Goal: Check status: Check status

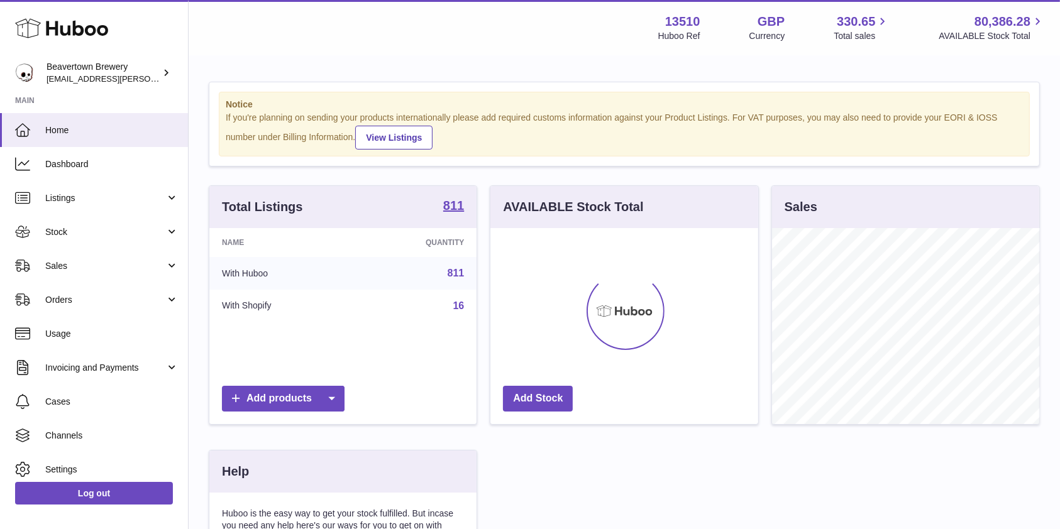
scroll to position [196, 267]
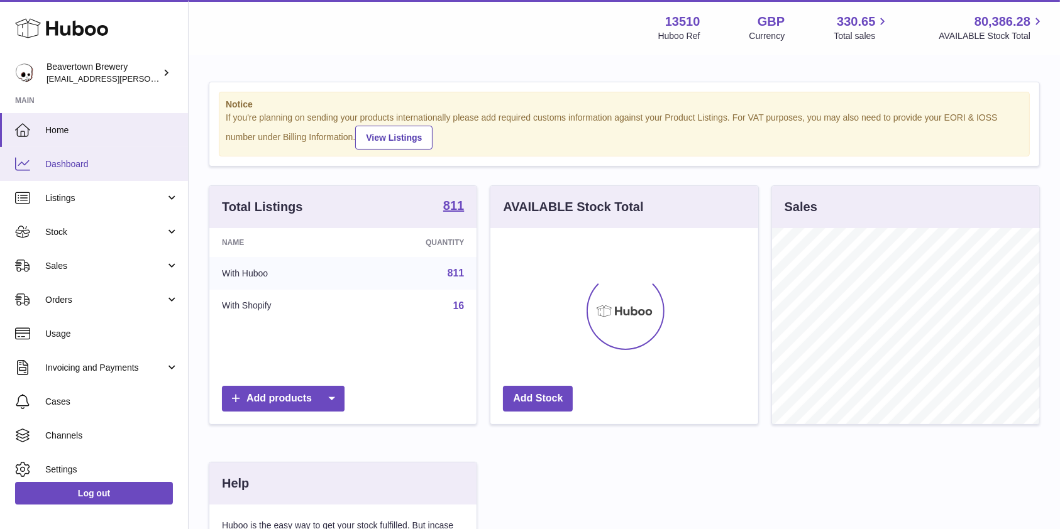
scroll to position [196, 267]
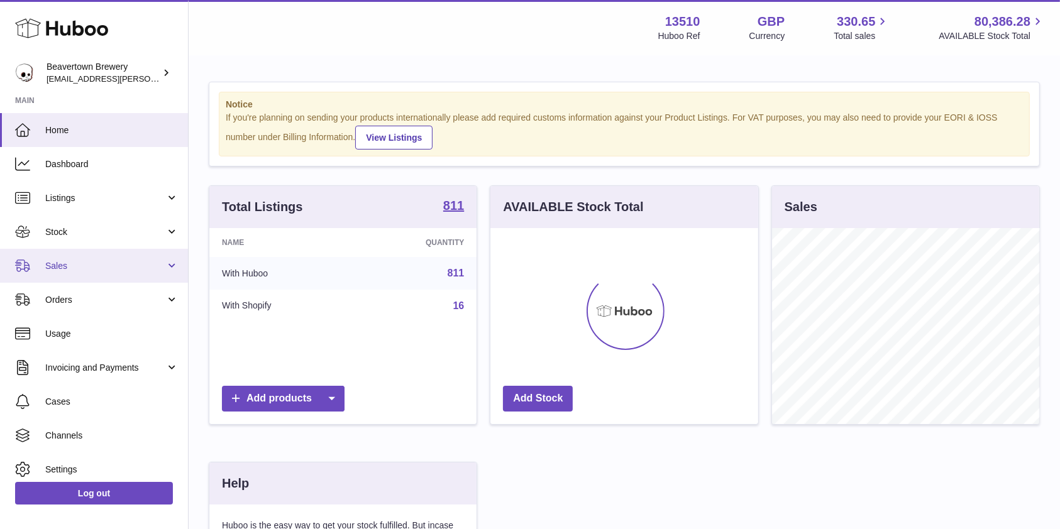
click at [79, 265] on span "Sales" at bounding box center [105, 266] width 120 height 12
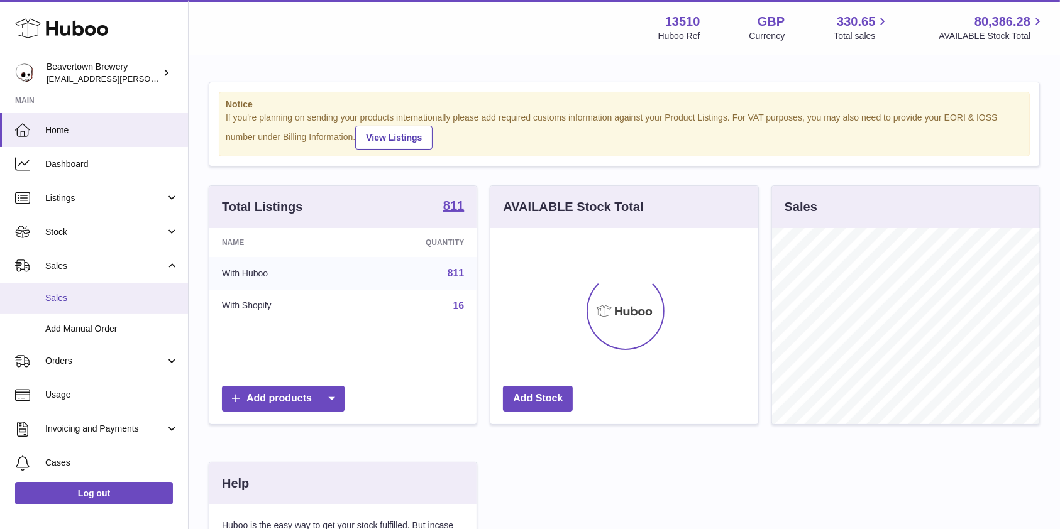
click at [60, 296] on span "Sales" at bounding box center [111, 298] width 133 height 12
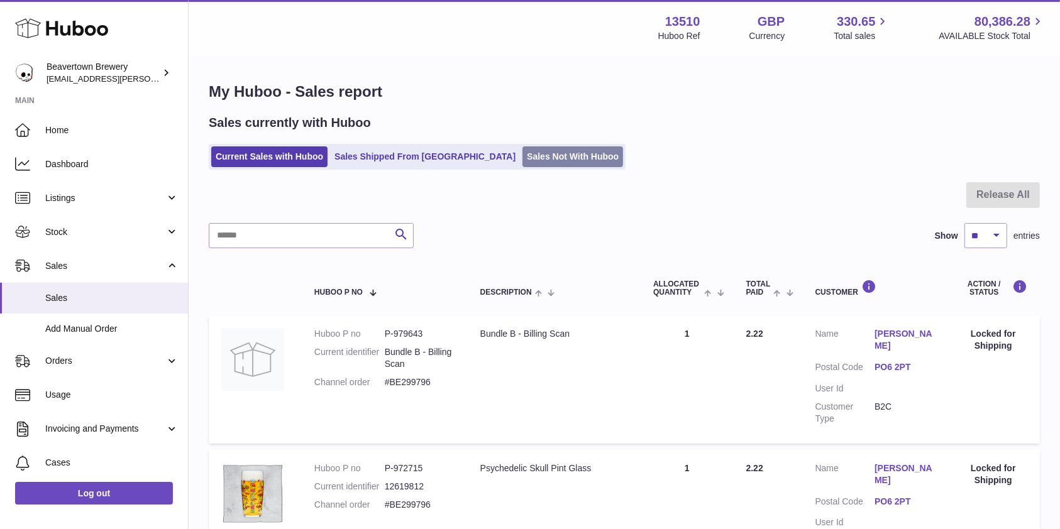
click at [523, 153] on link "Sales Not With Huboo" at bounding box center [572, 156] width 101 height 21
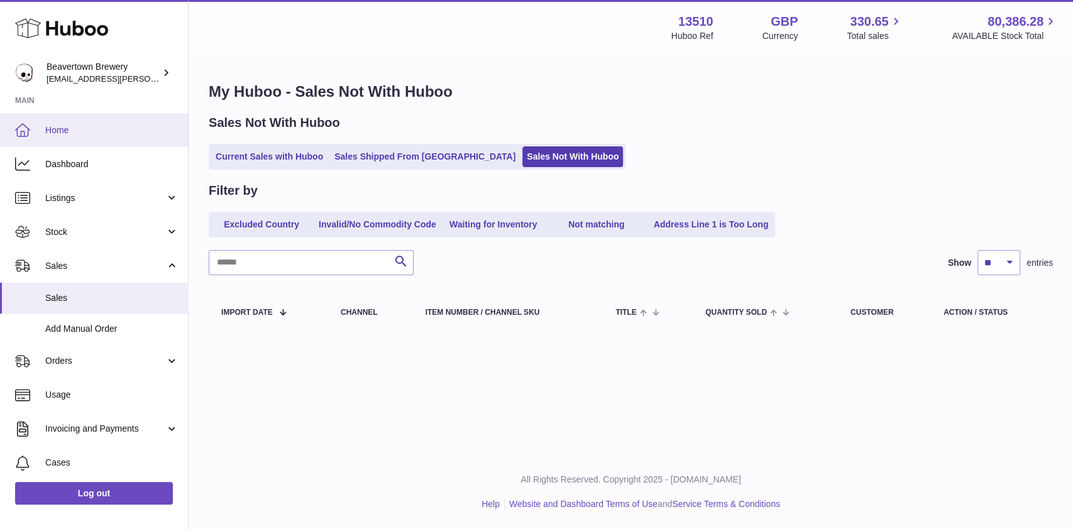
click at [96, 133] on span "Home" at bounding box center [111, 130] width 133 height 12
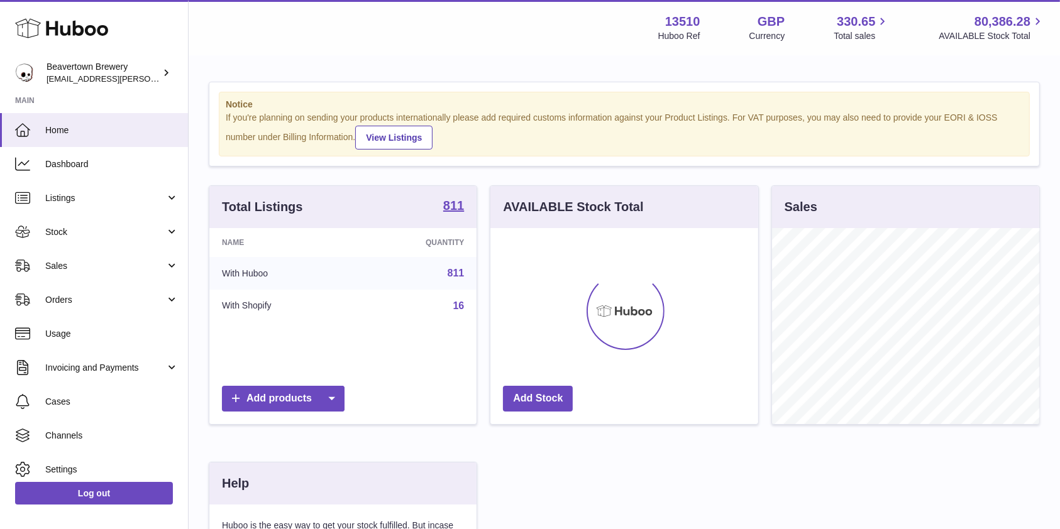
scroll to position [196, 267]
click at [117, 268] on span "Sales" at bounding box center [105, 266] width 120 height 12
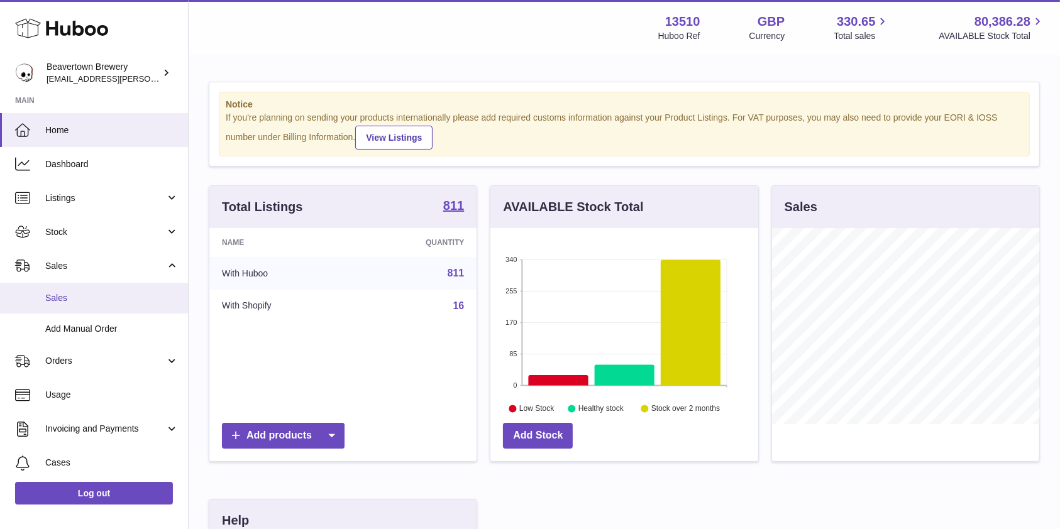
click at [82, 307] on link "Sales" at bounding box center [94, 298] width 188 height 31
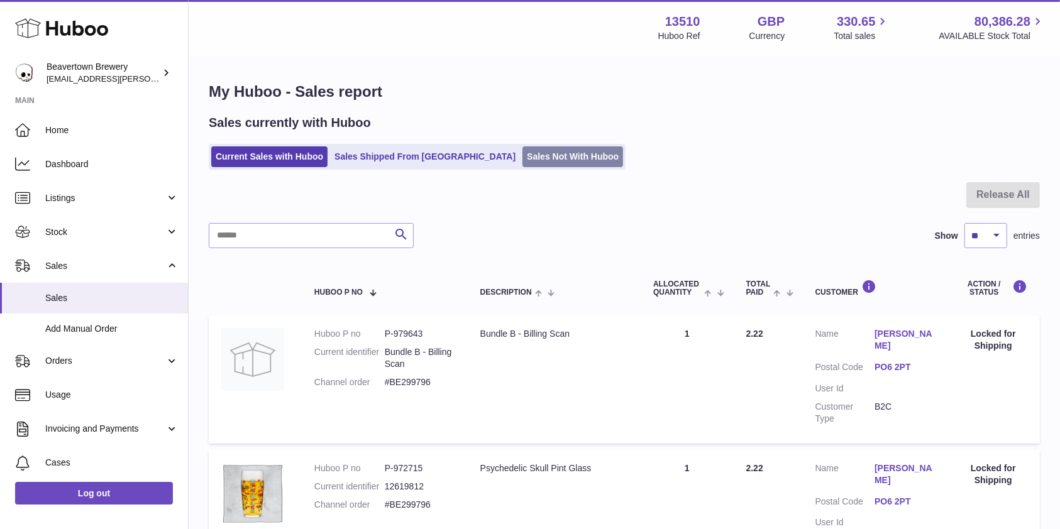
click at [522, 155] on link "Sales Not With Huboo" at bounding box center [572, 156] width 101 height 21
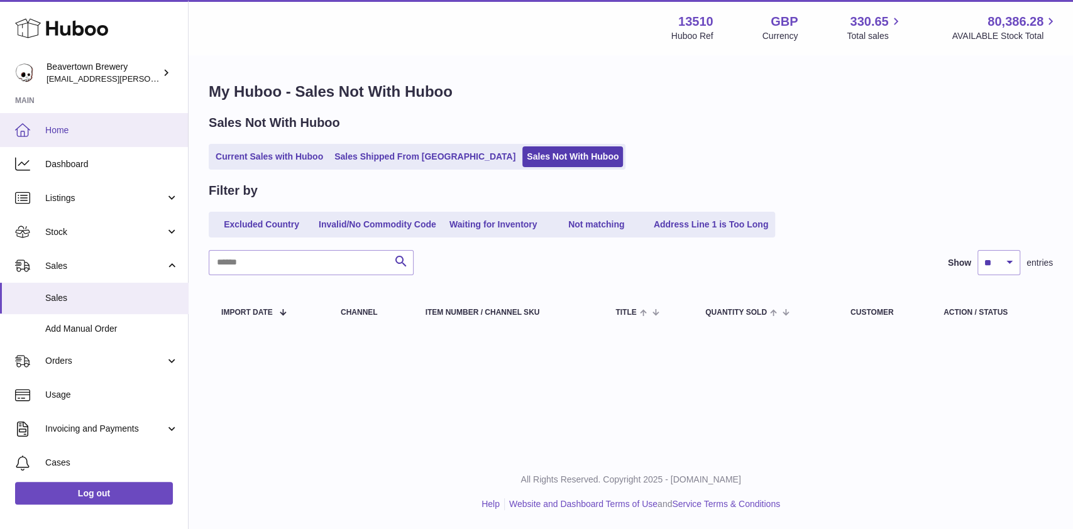
click at [91, 121] on link "Home" at bounding box center [94, 130] width 188 height 34
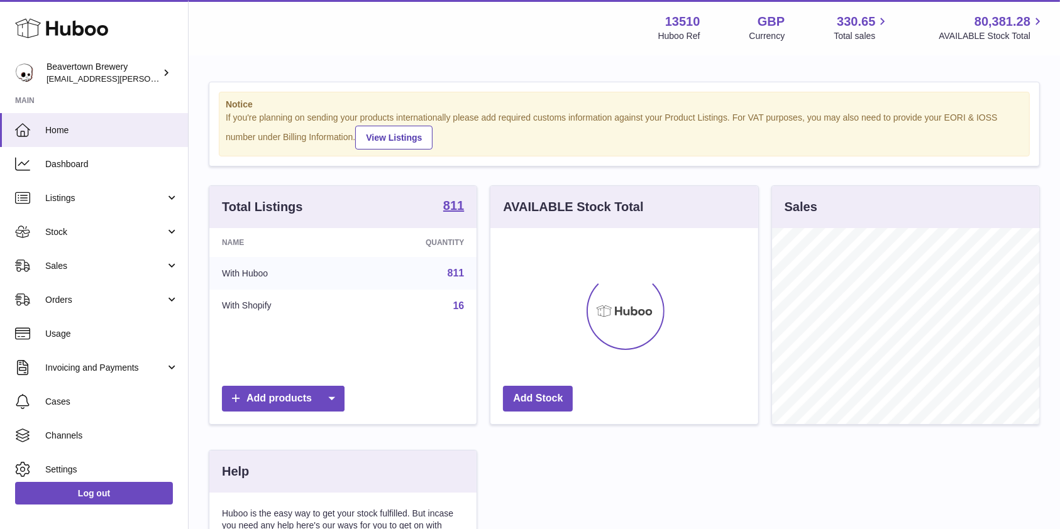
scroll to position [196, 267]
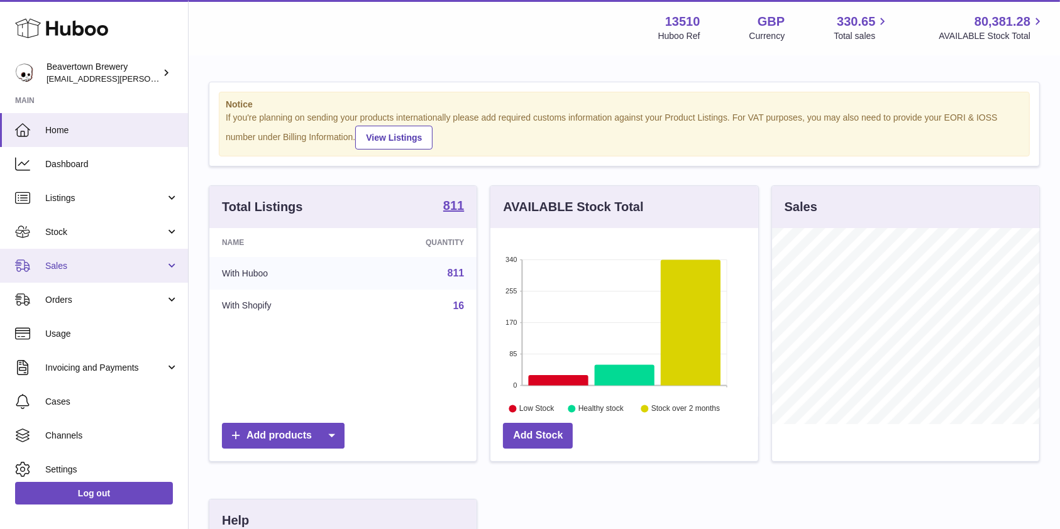
click at [92, 259] on link "Sales" at bounding box center [94, 266] width 188 height 34
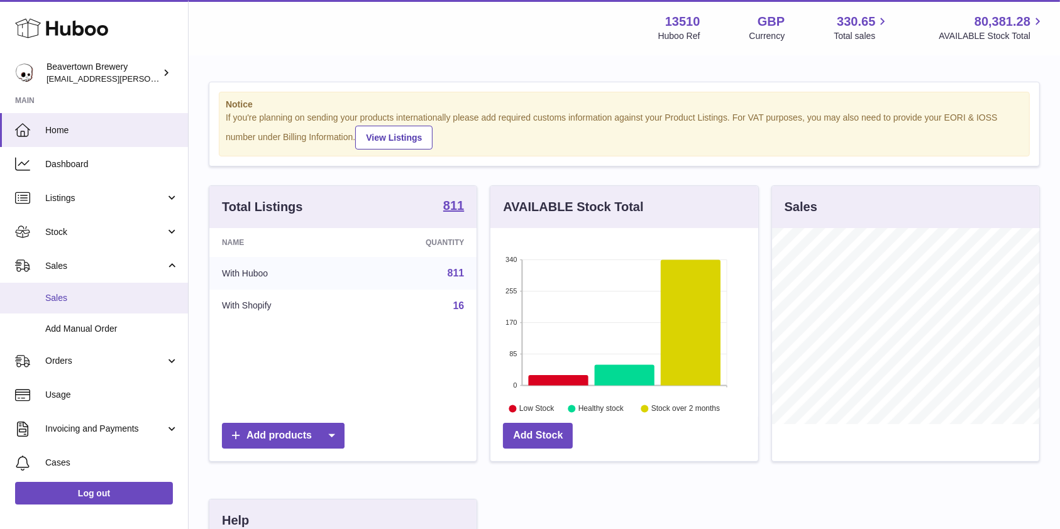
click at [79, 293] on span "Sales" at bounding box center [111, 298] width 133 height 12
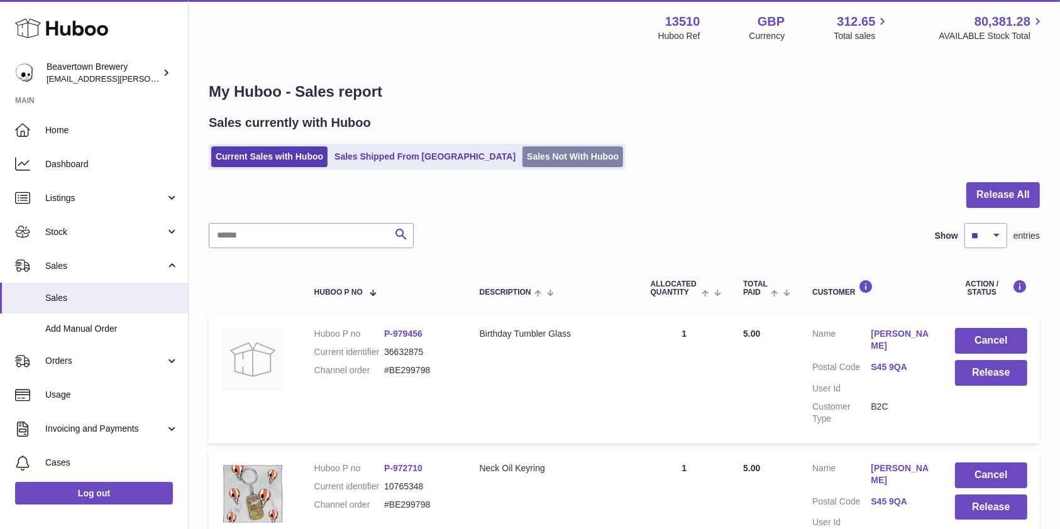
click at [522, 157] on link "Sales Not With Huboo" at bounding box center [572, 156] width 101 height 21
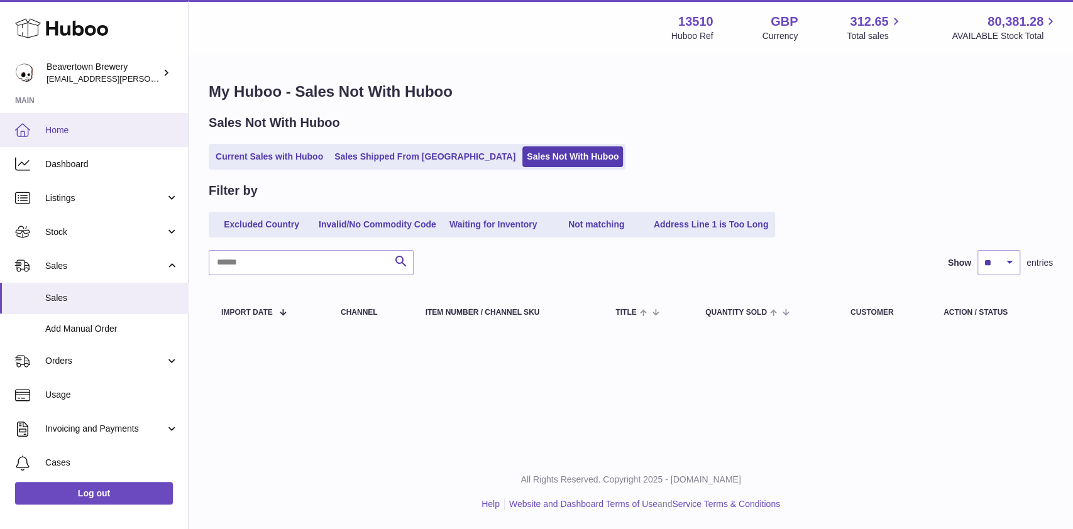
click at [50, 127] on span "Home" at bounding box center [111, 130] width 133 height 12
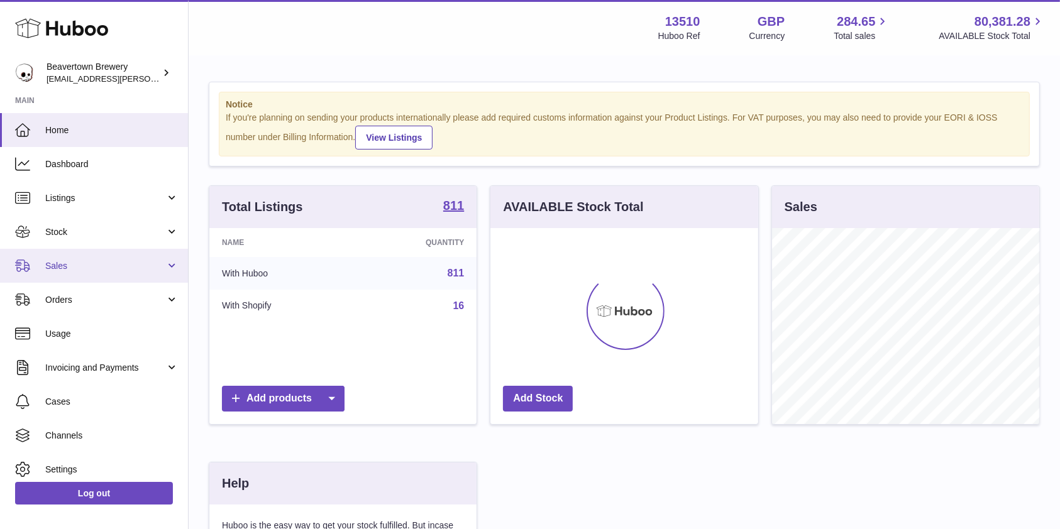
click at [90, 278] on link "Sales" at bounding box center [94, 266] width 188 height 34
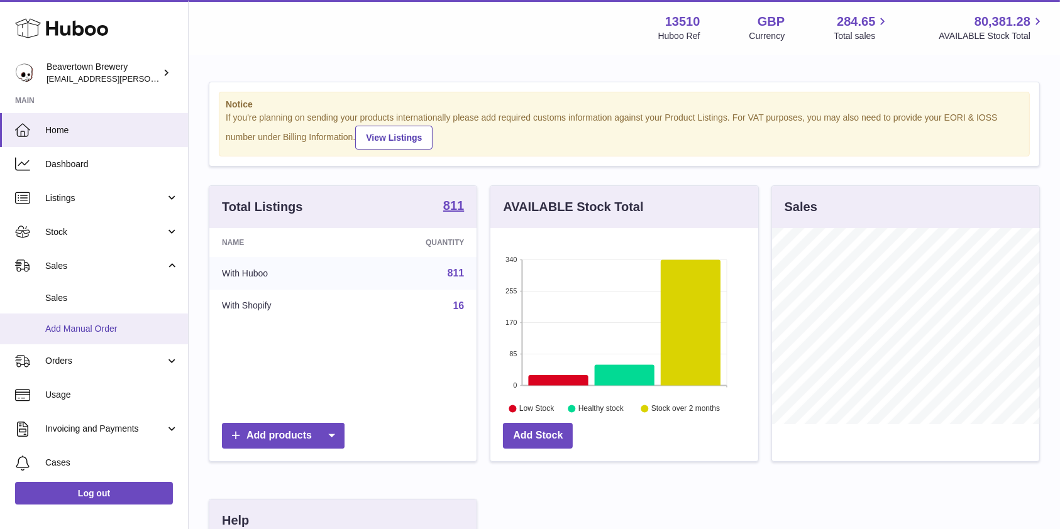
click at [83, 314] on link "Add Manual Order" at bounding box center [94, 329] width 188 height 31
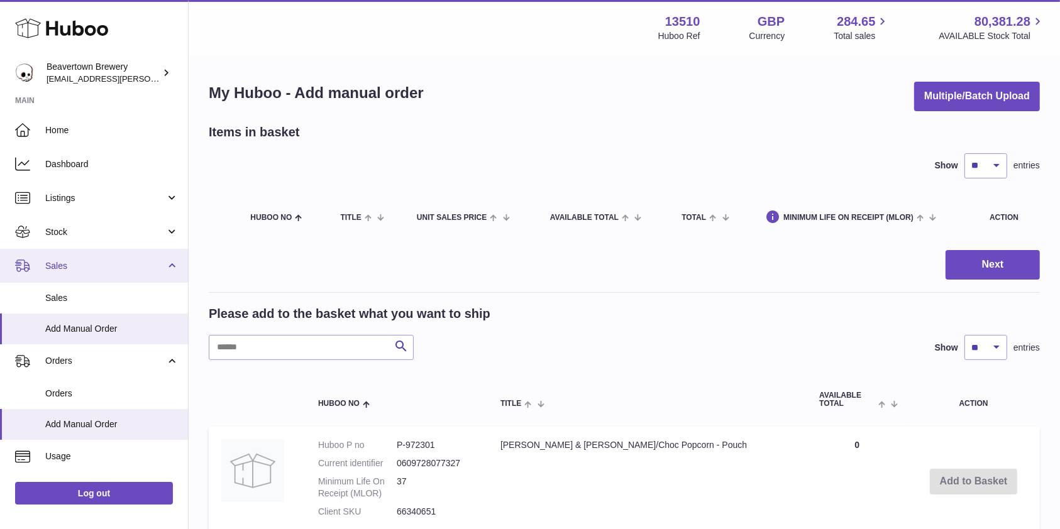
click at [85, 280] on link "Sales" at bounding box center [94, 266] width 188 height 34
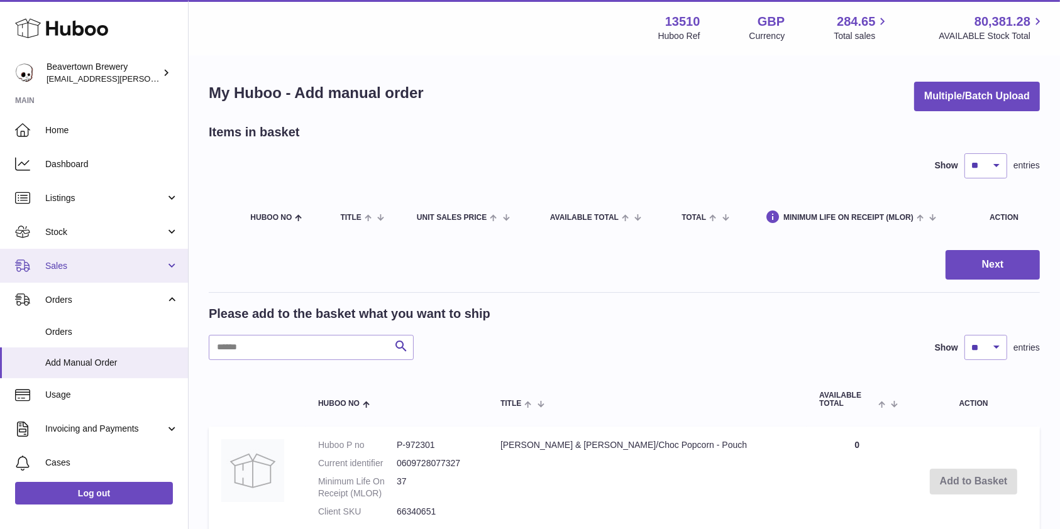
click at [75, 268] on span "Sales" at bounding box center [105, 266] width 120 height 12
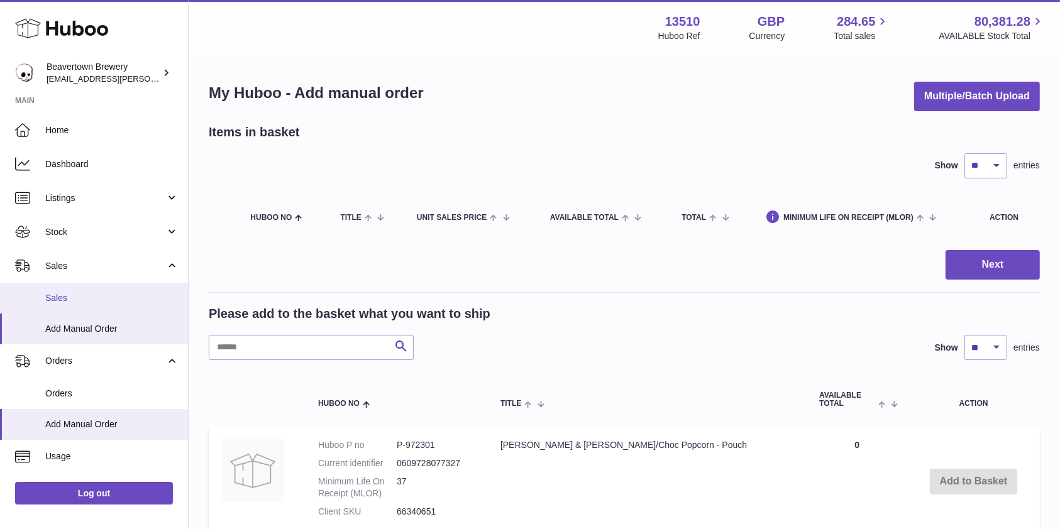
click at [65, 293] on span "Sales" at bounding box center [111, 298] width 133 height 12
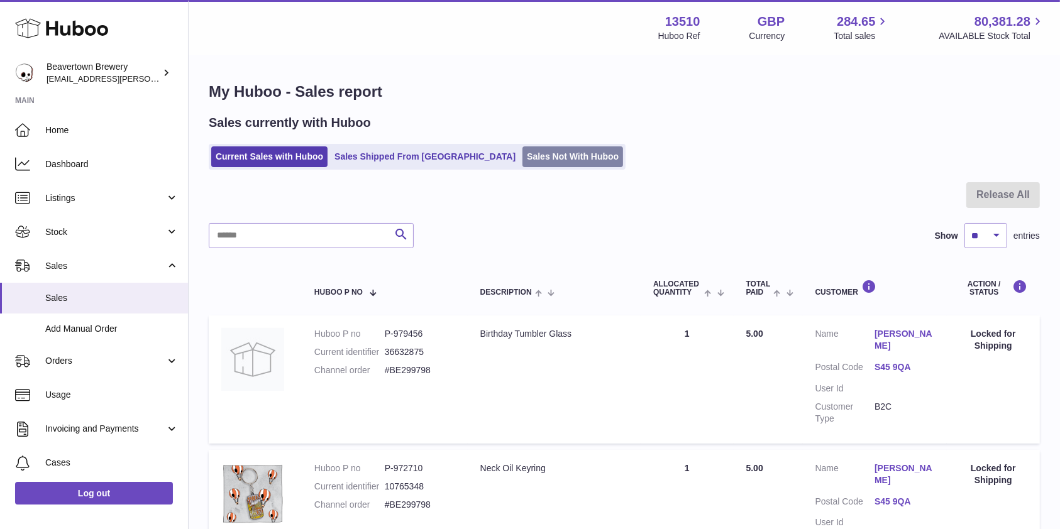
click at [522, 165] on link "Sales Not With Huboo" at bounding box center [572, 156] width 101 height 21
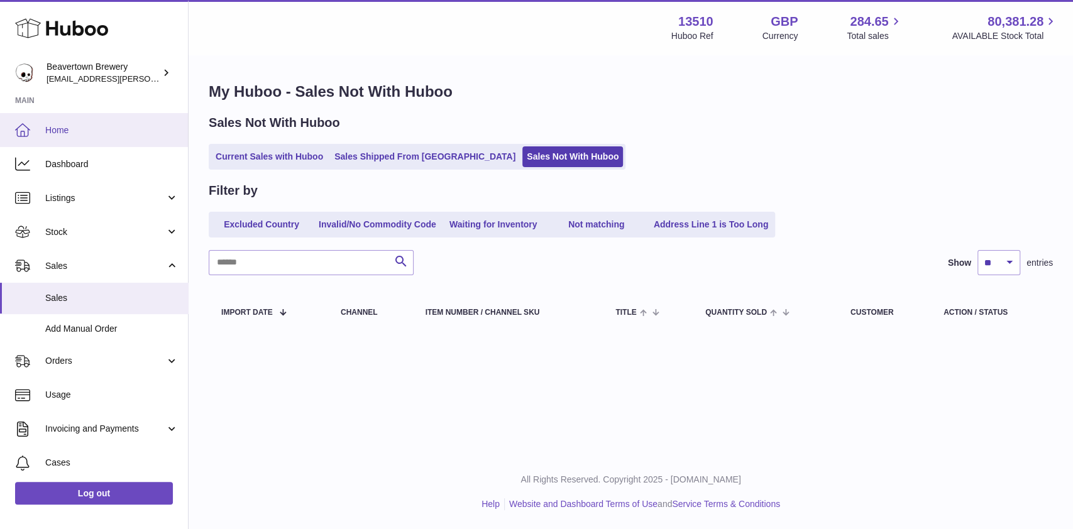
click at [66, 129] on span "Home" at bounding box center [111, 130] width 133 height 12
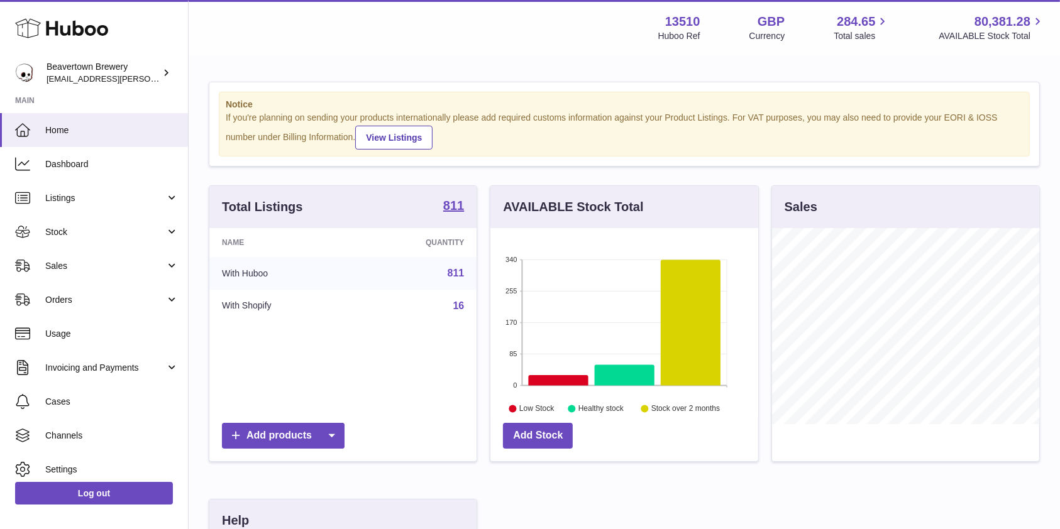
scroll to position [196, 267]
click at [82, 255] on link "Sales" at bounding box center [94, 266] width 188 height 34
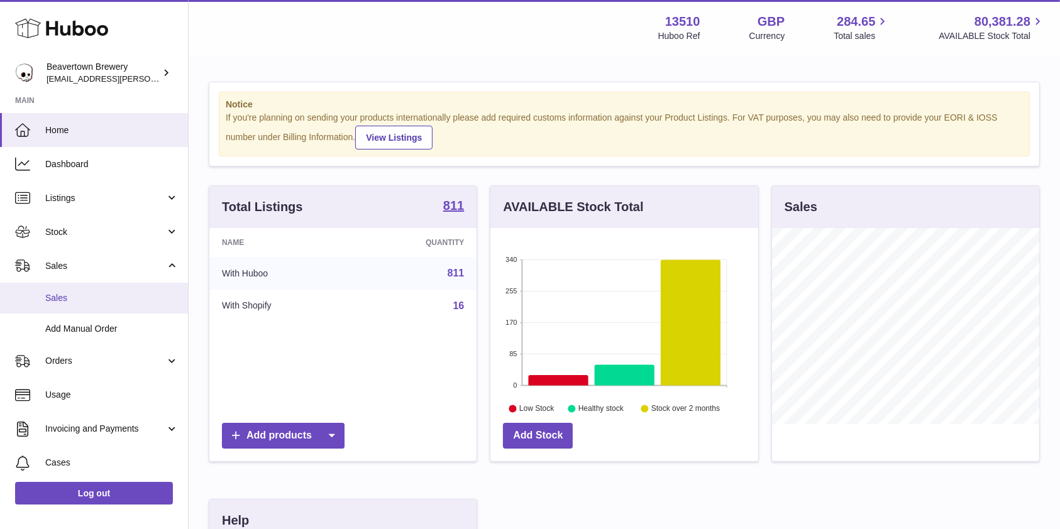
click at [70, 292] on span "Sales" at bounding box center [111, 298] width 133 height 12
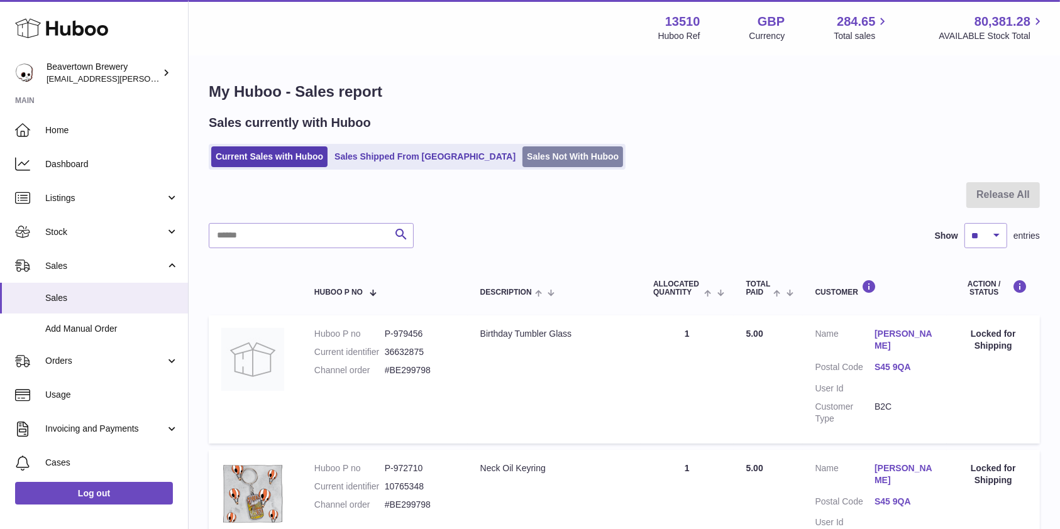
click at [522, 165] on link "Sales Not With Huboo" at bounding box center [572, 156] width 101 height 21
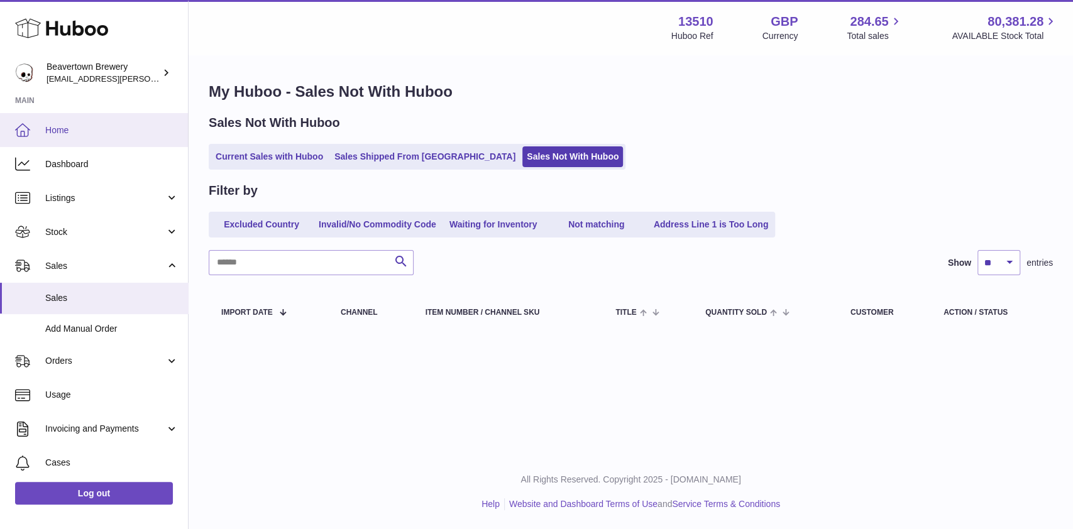
click at [106, 139] on link "Home" at bounding box center [94, 130] width 188 height 34
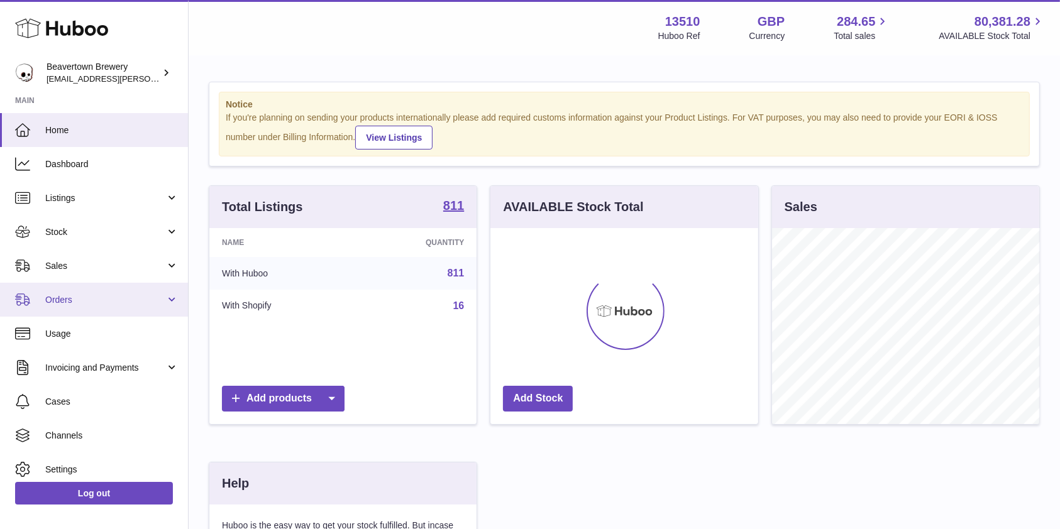
scroll to position [196, 267]
click at [90, 304] on span "Orders" at bounding box center [105, 300] width 120 height 12
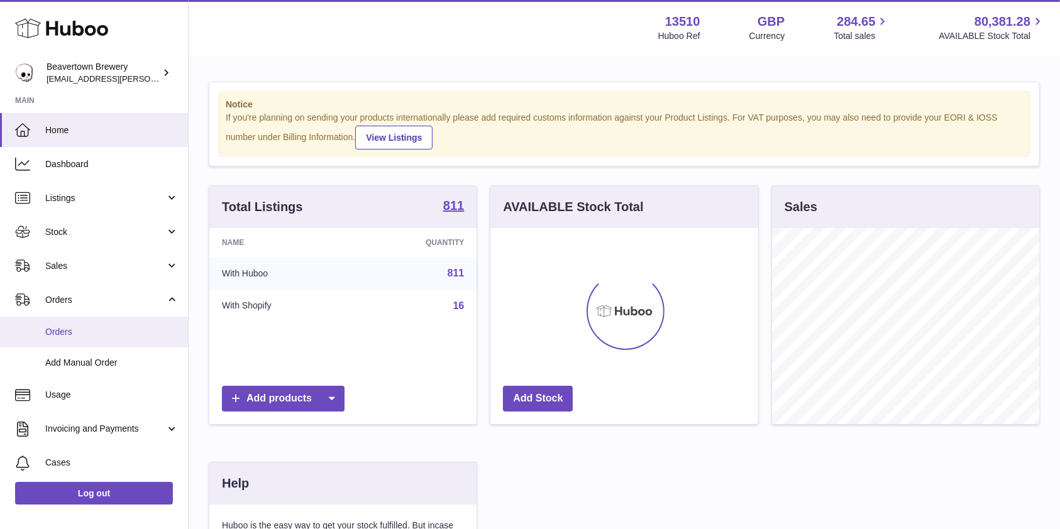
click at [81, 337] on span "Orders" at bounding box center [111, 332] width 133 height 12
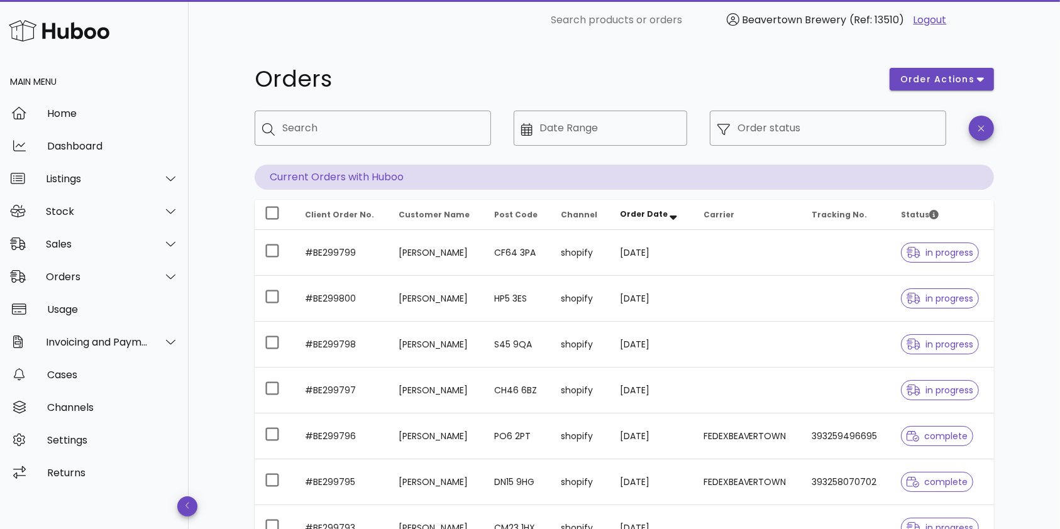
click at [47, 85] on div "Main Menu" at bounding box center [94, 82] width 189 height 30
click at [79, 116] on div "Home" at bounding box center [112, 113] width 131 height 12
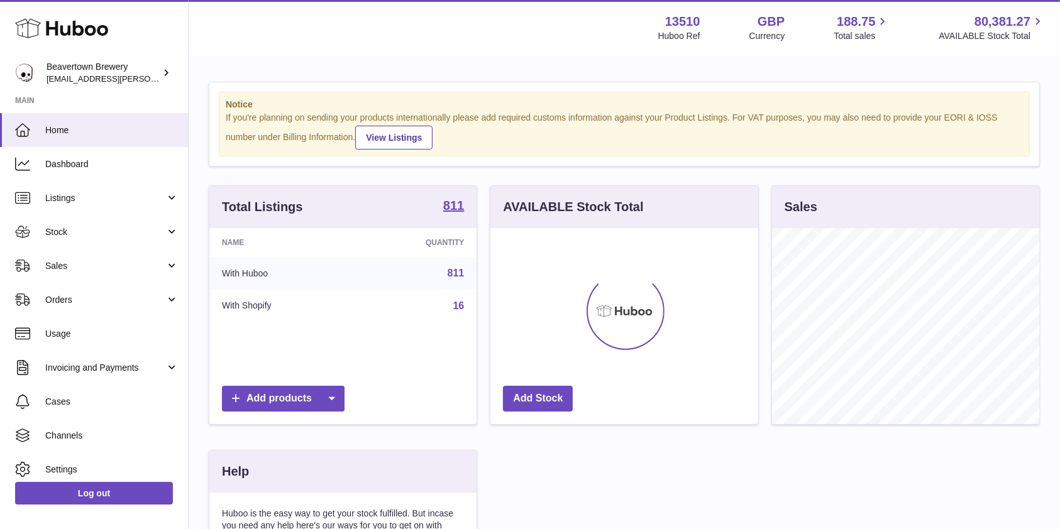
scroll to position [196, 267]
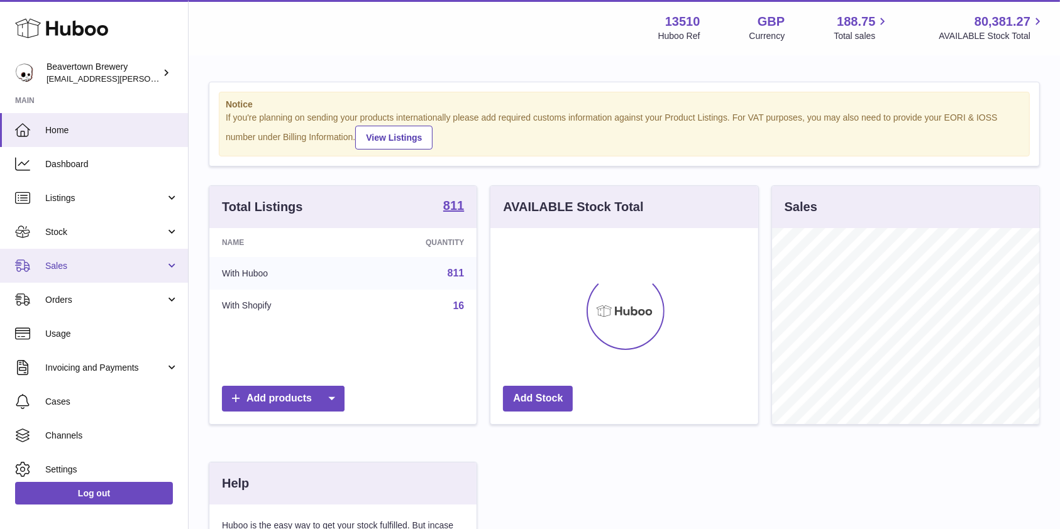
drag, startPoint x: 80, startPoint y: 268, endPoint x: 80, endPoint y: 279, distance: 11.3
click at [80, 268] on span "Sales" at bounding box center [105, 266] width 120 height 12
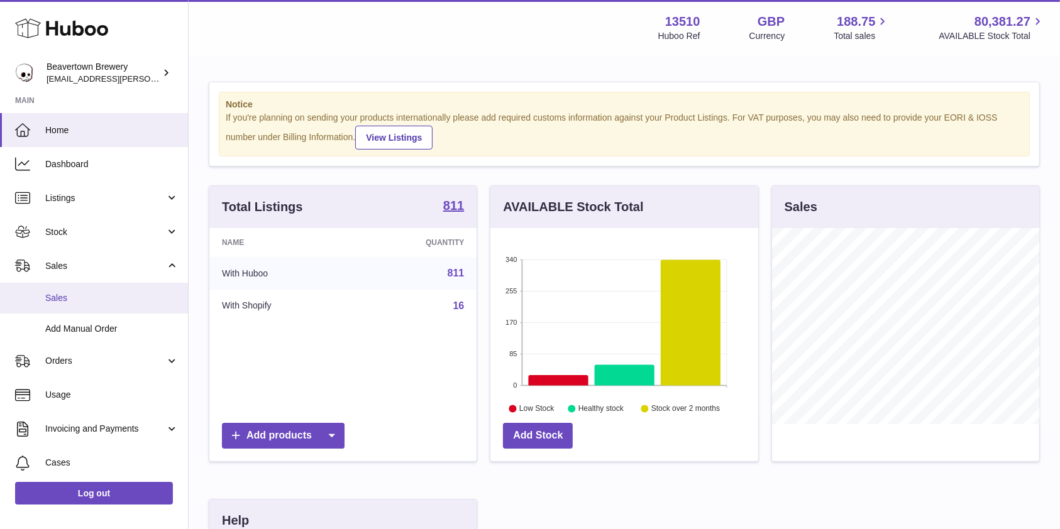
click at [82, 295] on span "Sales" at bounding box center [111, 298] width 133 height 12
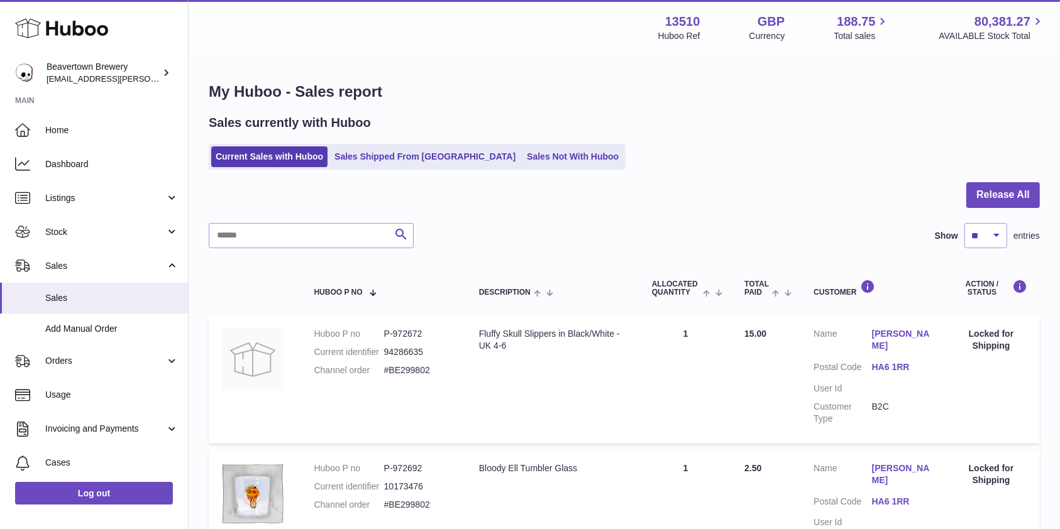
click at [473, 140] on div "Sales currently with Huboo Current Sales with Huboo Sales Shipped From [GEOGRAP…" at bounding box center [624, 141] width 831 height 55
click at [522, 151] on link "Sales Not With Huboo" at bounding box center [572, 156] width 101 height 21
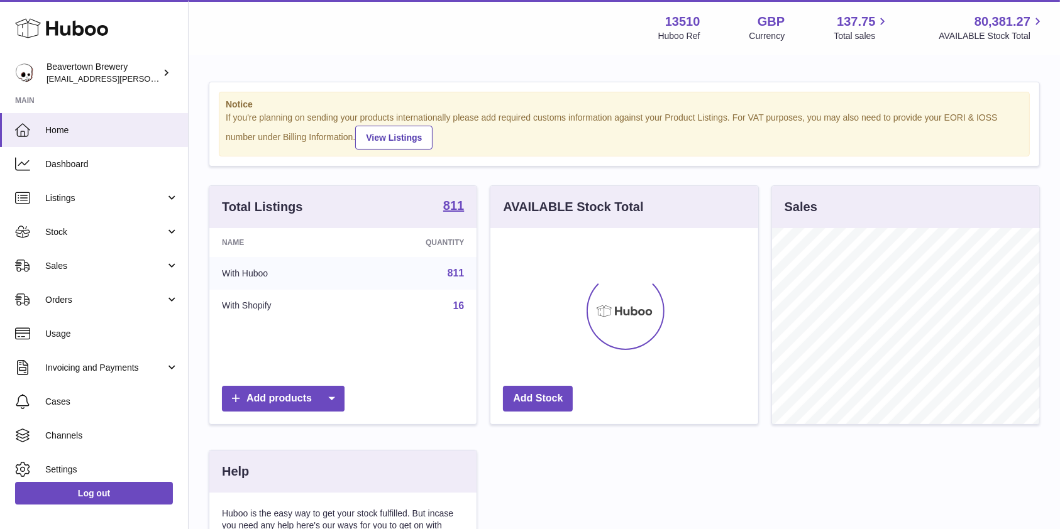
scroll to position [196, 267]
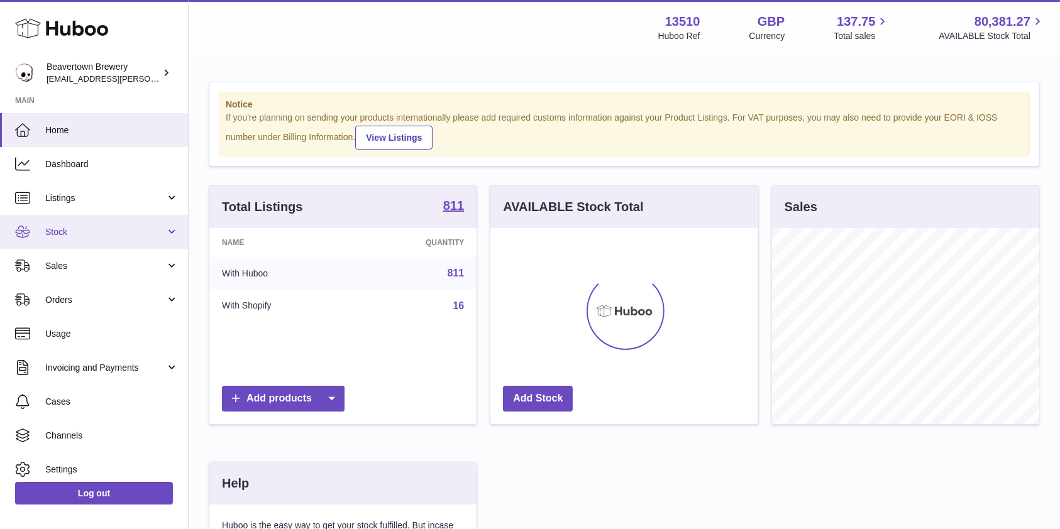
click at [77, 224] on link "Stock" at bounding box center [94, 232] width 188 height 34
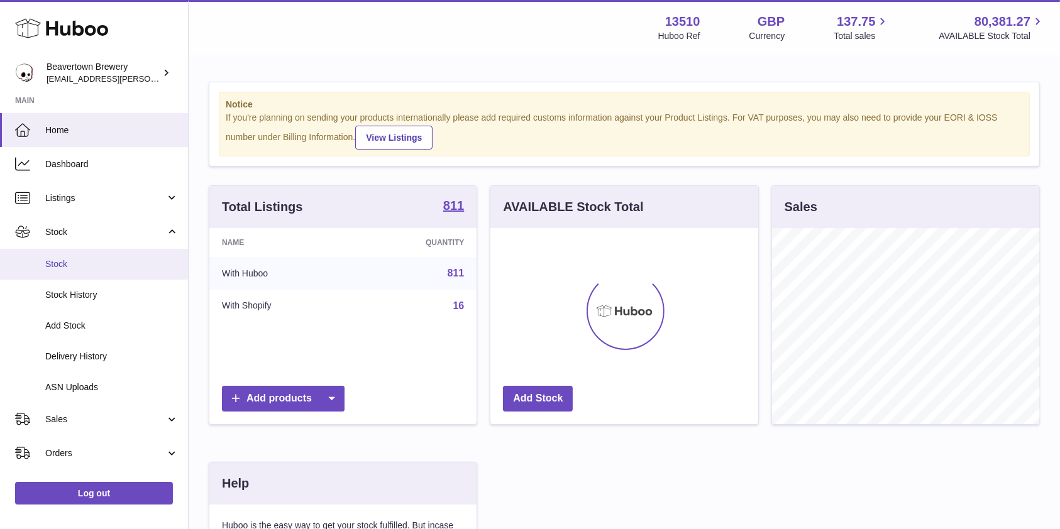
click at [70, 250] on link "Stock" at bounding box center [94, 264] width 188 height 31
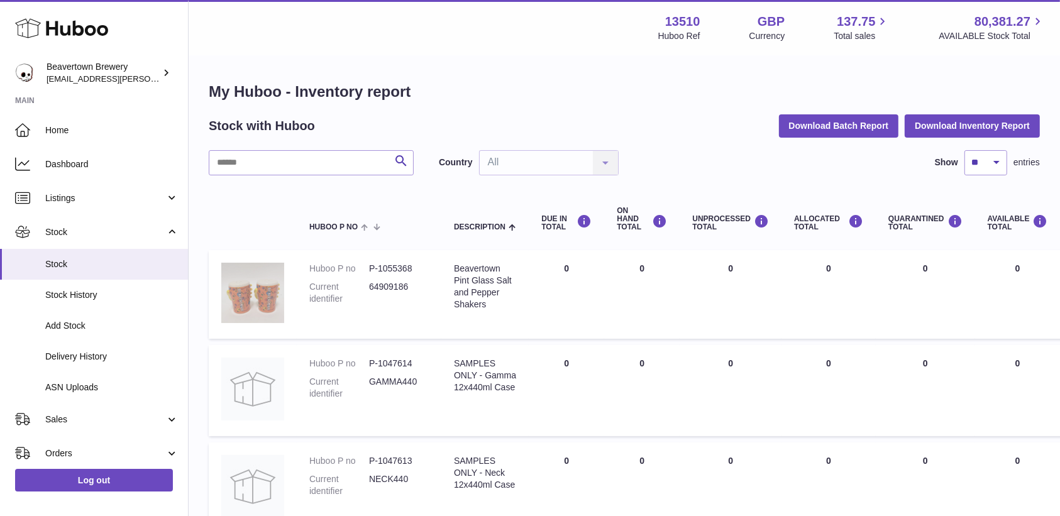
click at [253, 269] on img at bounding box center [252, 293] width 63 height 60
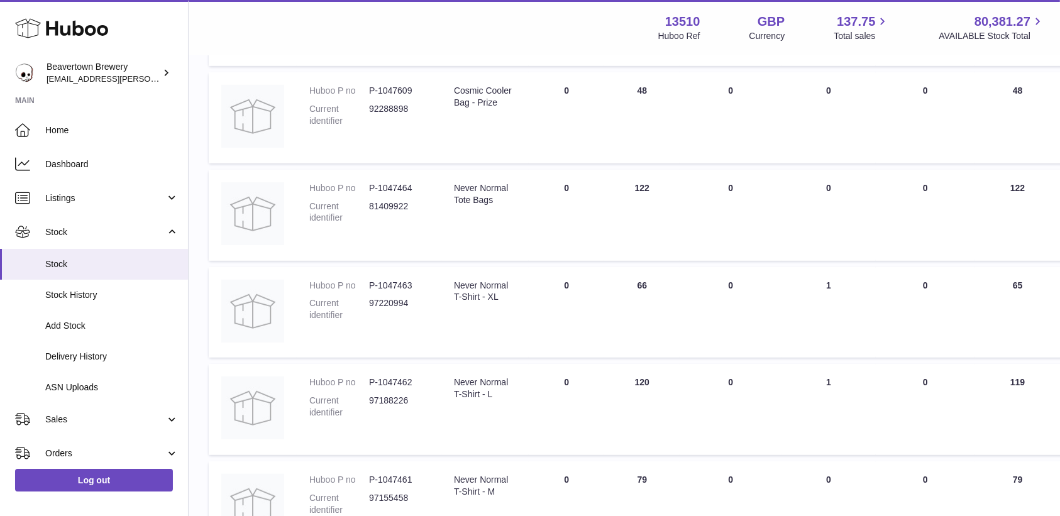
scroll to position [754, 0]
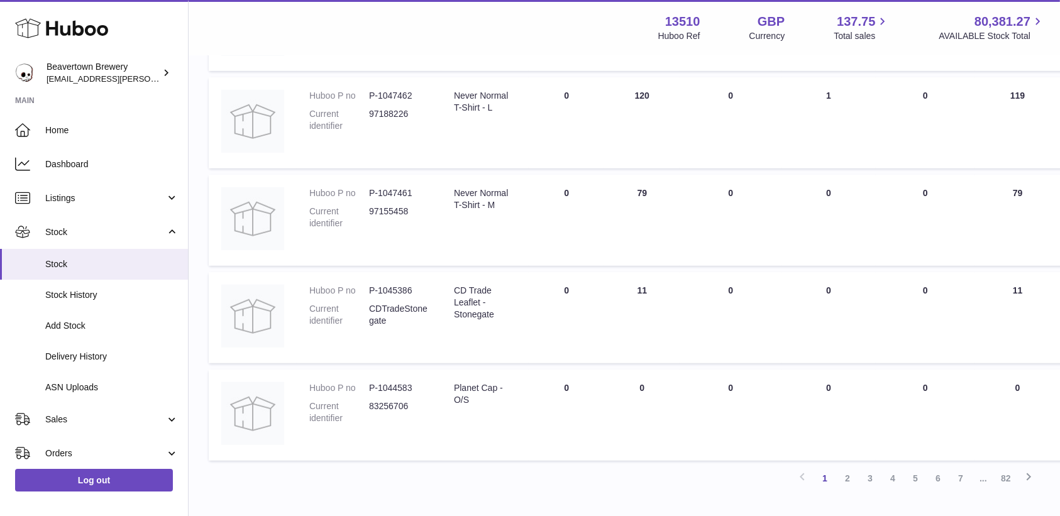
click at [845, 470] on link "2" at bounding box center [847, 478] width 23 height 23
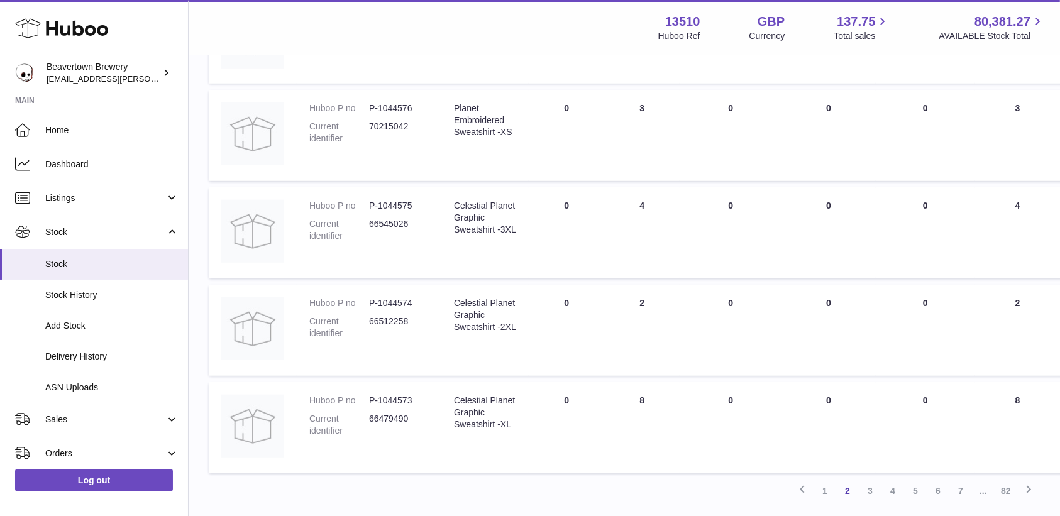
scroll to position [835, 0]
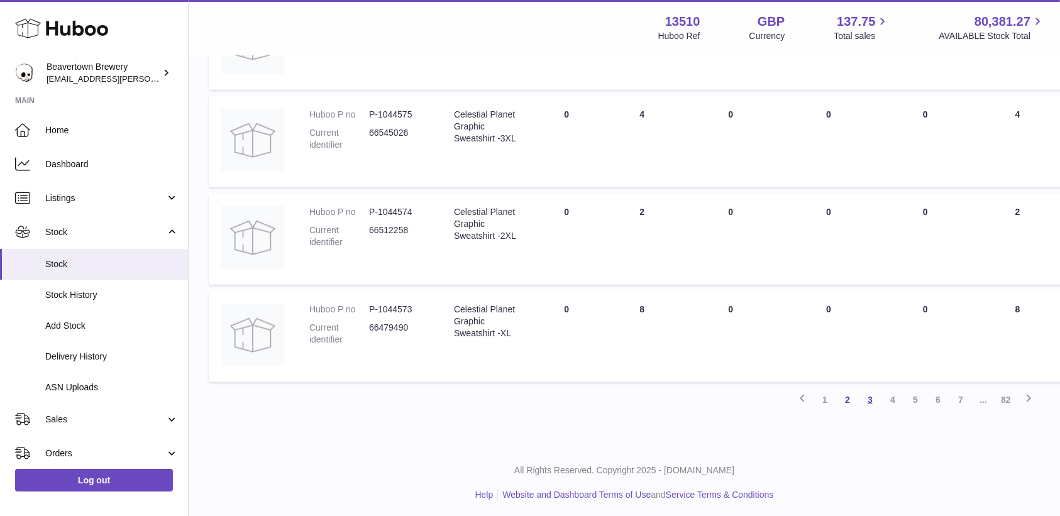
click at [875, 398] on link "3" at bounding box center [869, 399] width 23 height 23
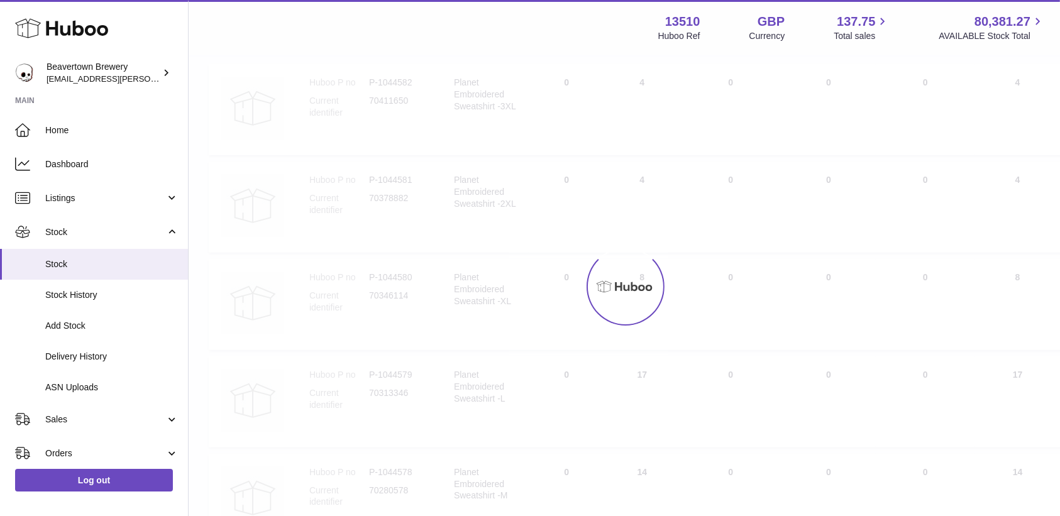
scroll to position [56, 0]
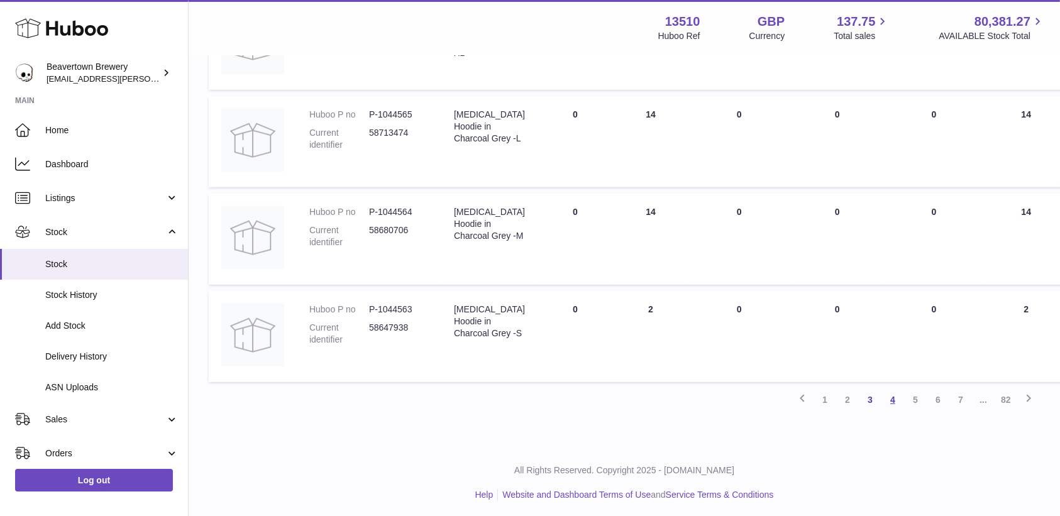
click at [892, 395] on link "4" at bounding box center [892, 399] width 23 height 23
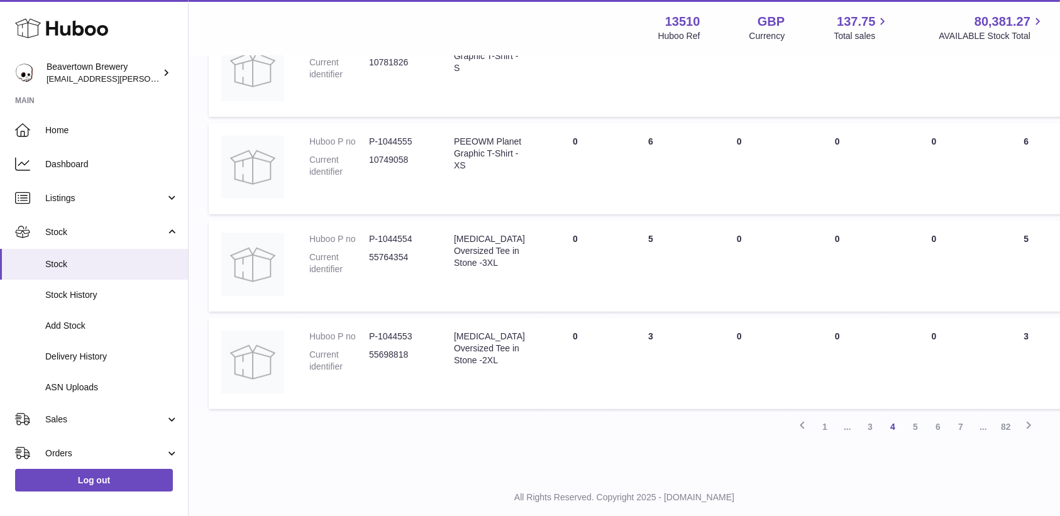
scroll to position [835, 0]
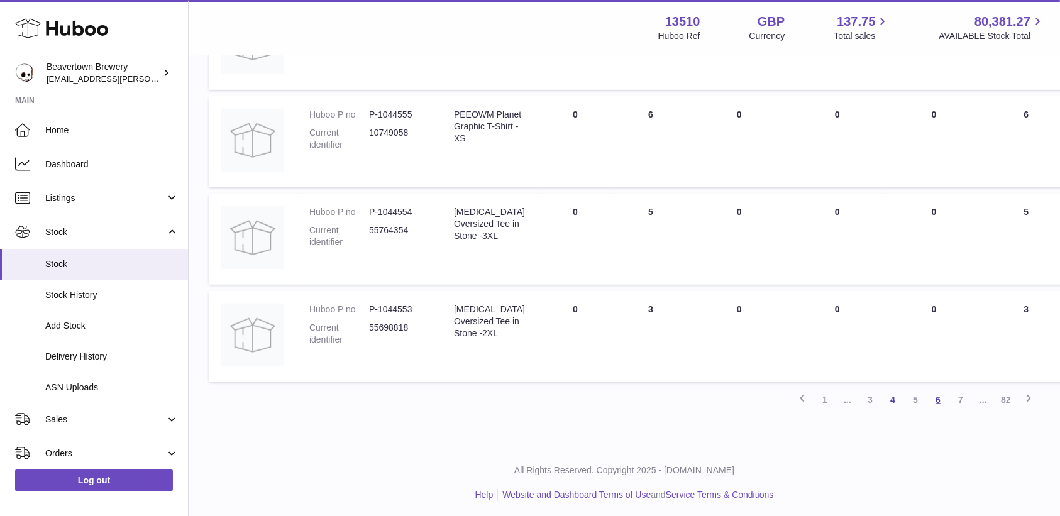
click at [940, 396] on link "6" at bounding box center [937, 399] width 23 height 23
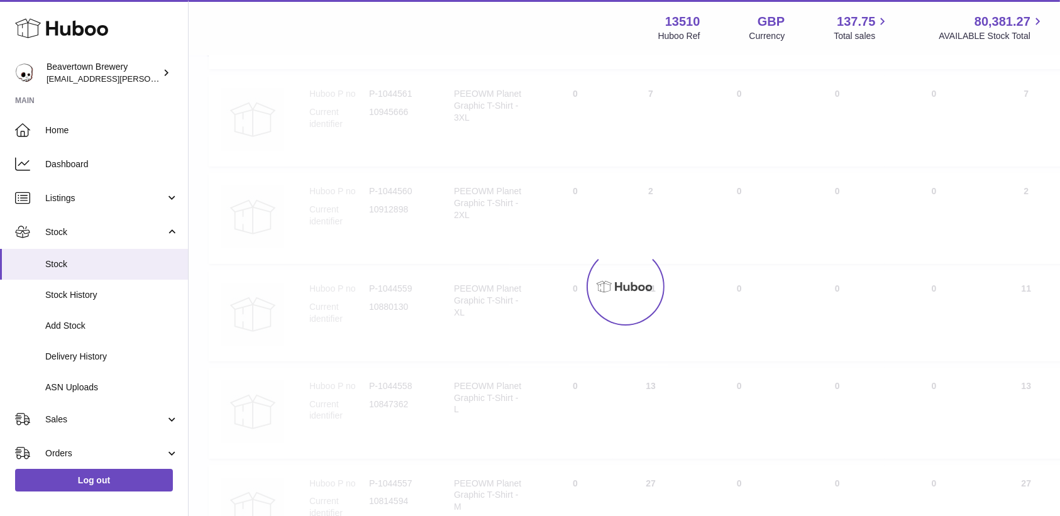
scroll to position [56, 0]
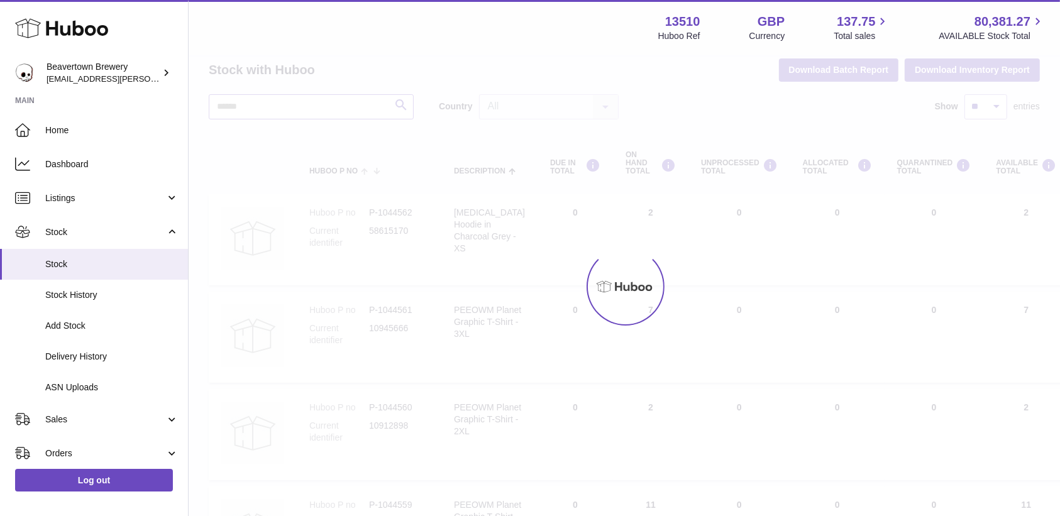
click at [281, 96] on input "text" at bounding box center [311, 106] width 205 height 25
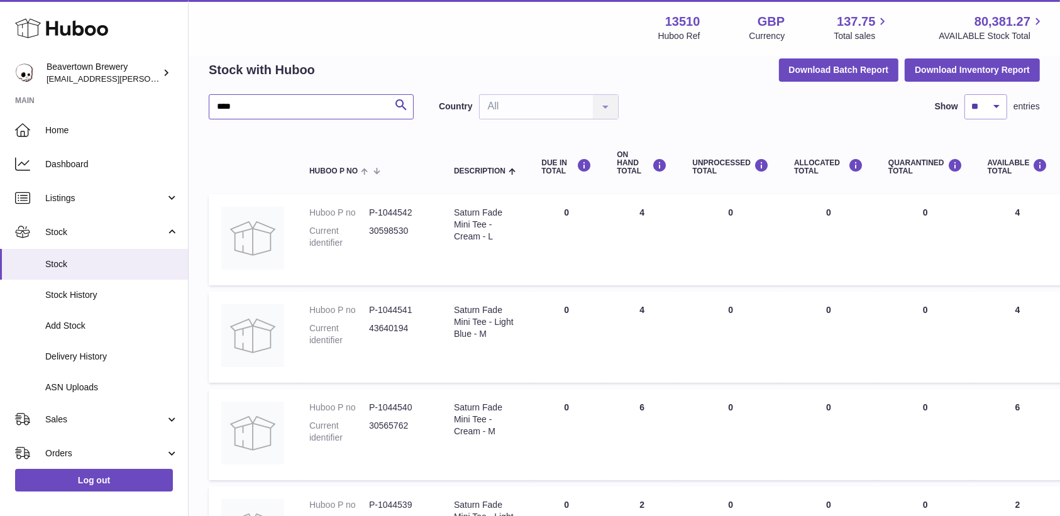
type input "****"
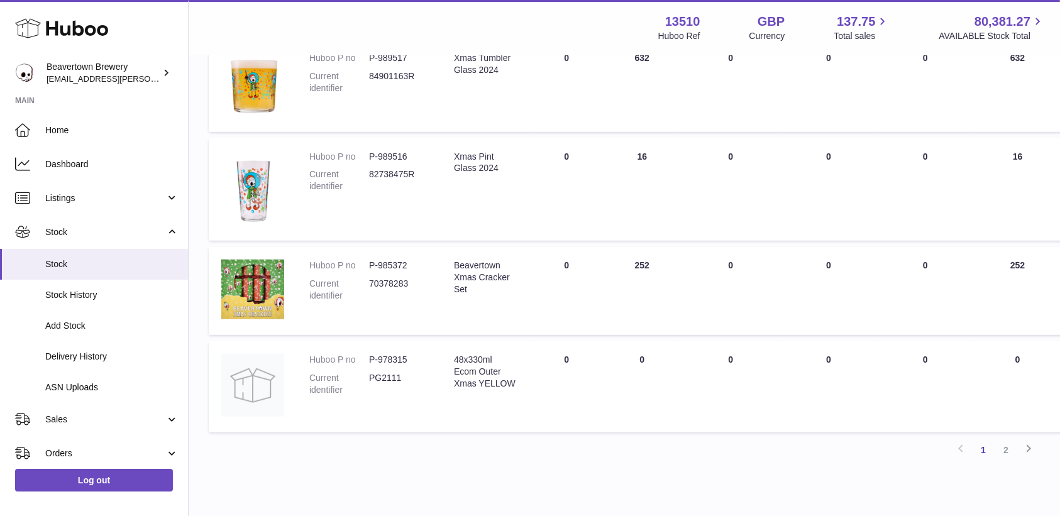
scroll to position [777, 0]
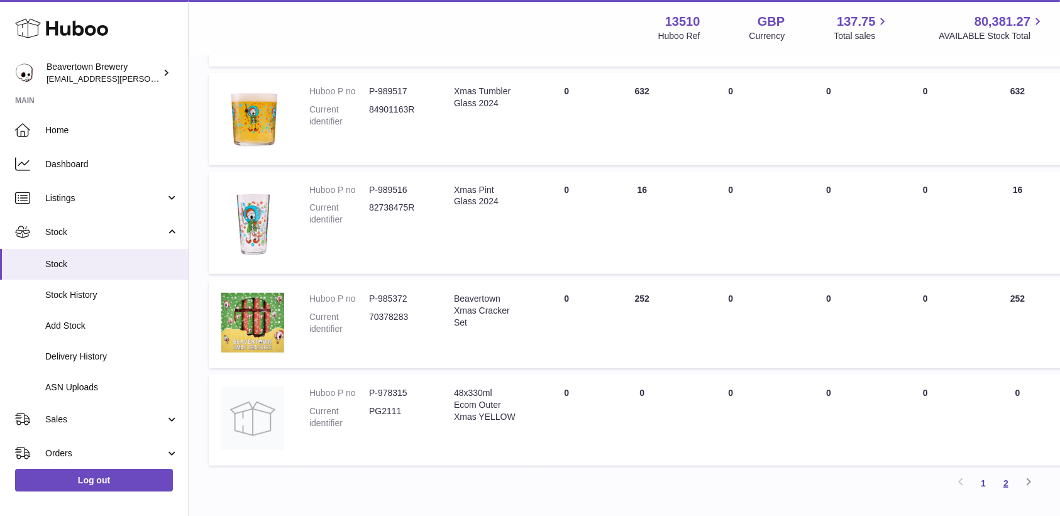
click at [1004, 479] on link "2" at bounding box center [1005, 483] width 23 height 23
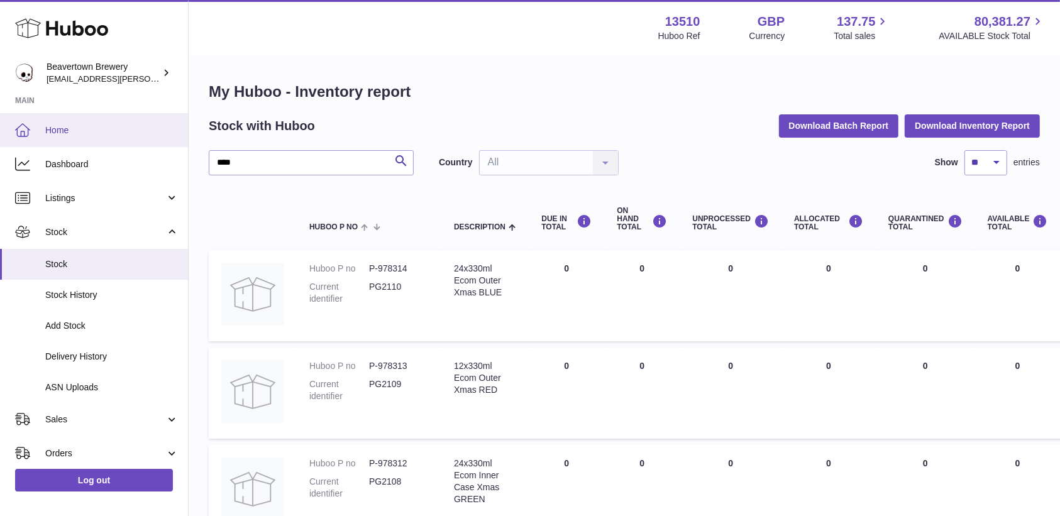
click at [67, 144] on link "Home" at bounding box center [94, 130] width 188 height 34
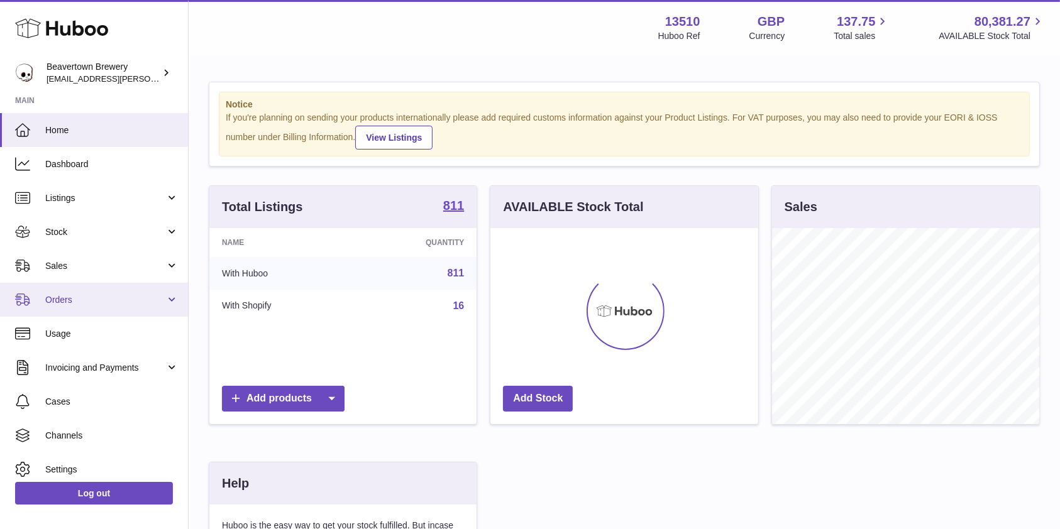
scroll to position [196, 267]
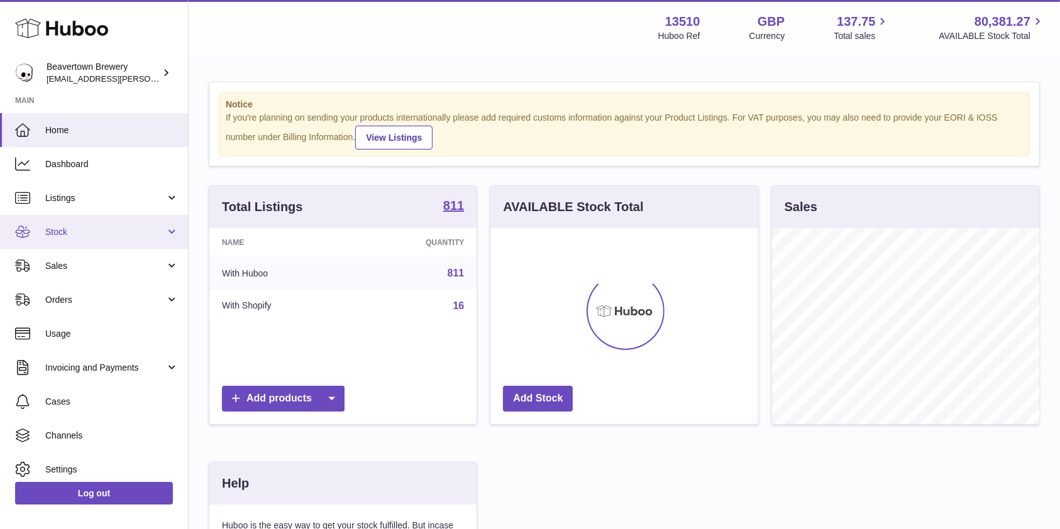
click at [31, 243] on link "Stock" at bounding box center [94, 232] width 188 height 34
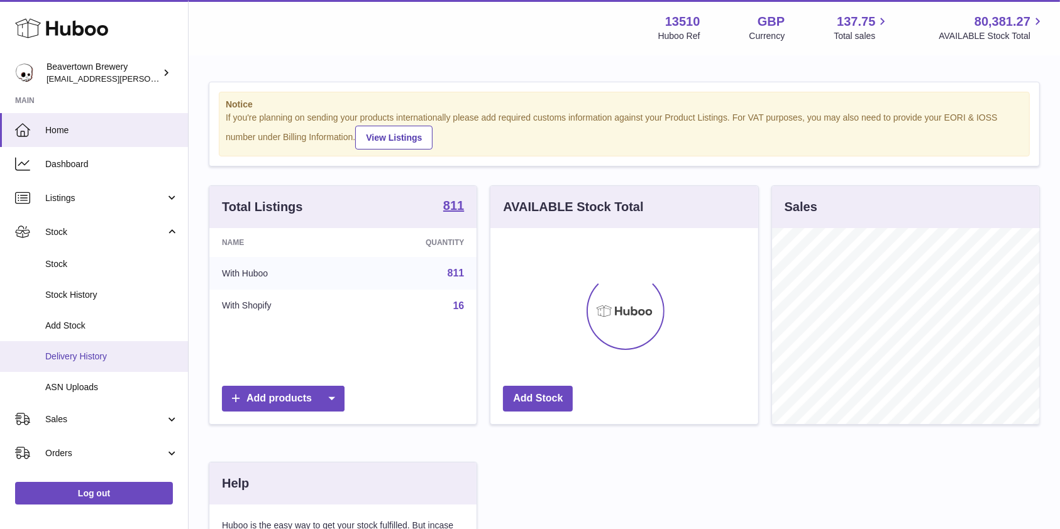
click at [72, 347] on link "Delivery History" at bounding box center [94, 356] width 188 height 31
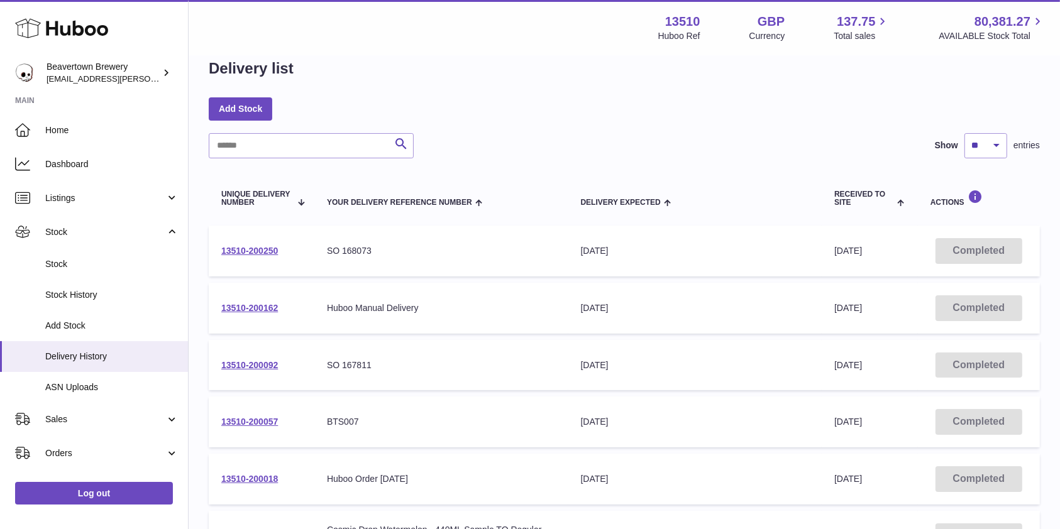
scroll to position [84, 0]
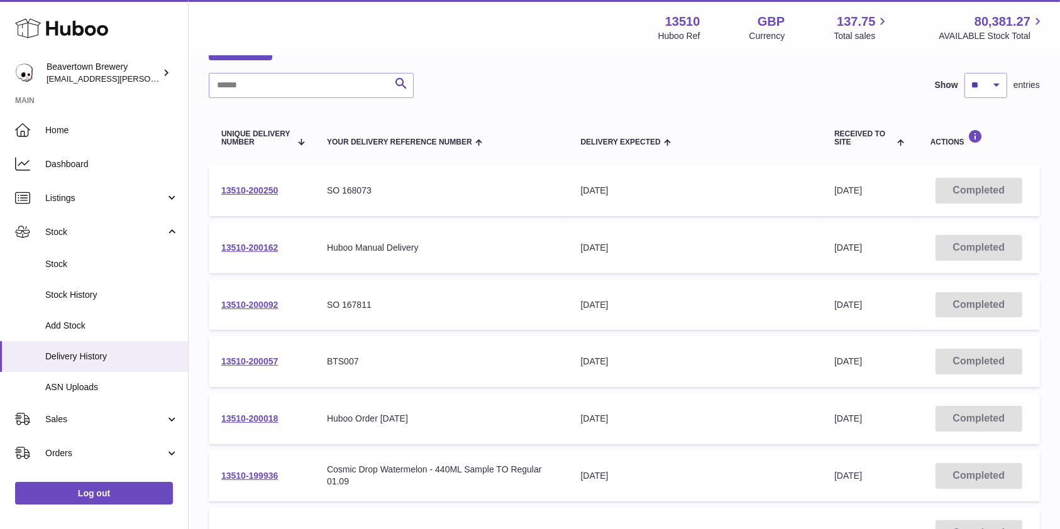
click at [627, 292] on td "Delivery Expected [DATE]" at bounding box center [695, 305] width 254 height 51
click at [88, 162] on span "Dashboard" at bounding box center [111, 164] width 133 height 12
